Goal: Find specific page/section: Find specific page/section

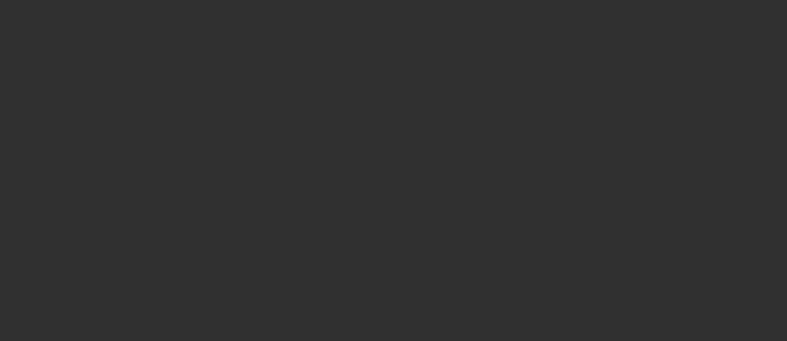
select select "10"
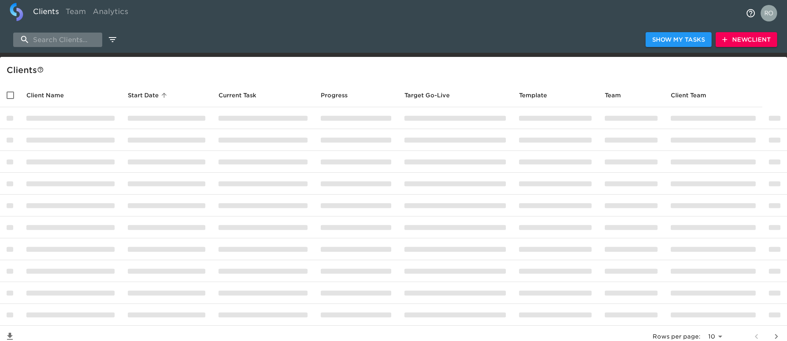
click at [66, 40] on input "search" at bounding box center [57, 40] width 89 height 14
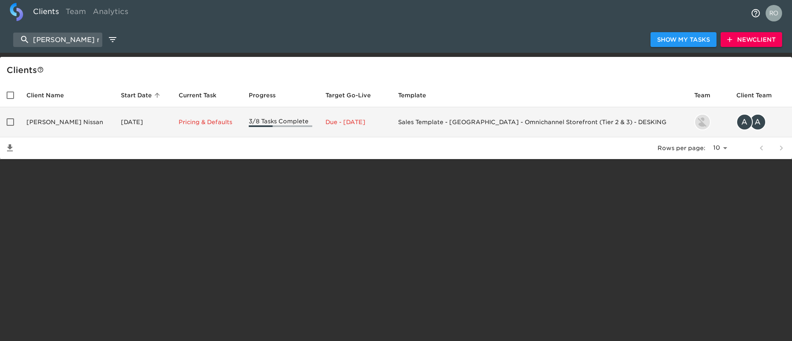
type input "[PERSON_NAME] nissan"
click at [82, 123] on td "[PERSON_NAME] Nissan" at bounding box center [67, 122] width 94 height 30
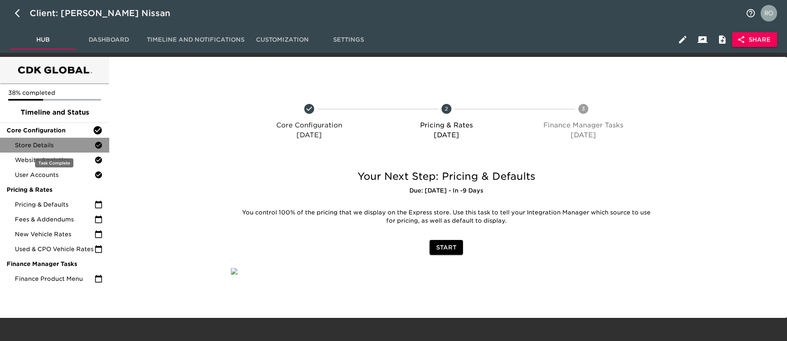
click at [80, 142] on span "Store Details" at bounding box center [55, 145] width 80 height 8
